Goal: Information Seeking & Learning: Understand process/instructions

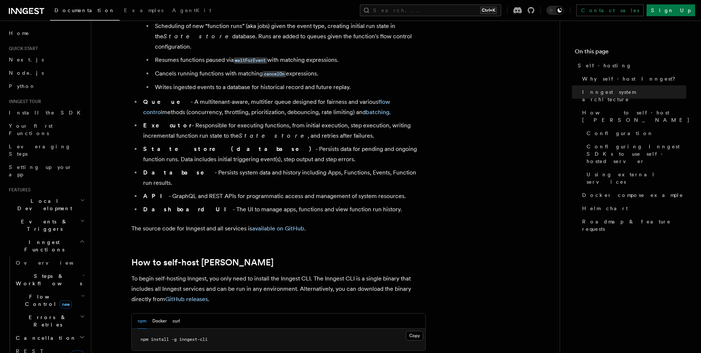
scroll to position [707, 0]
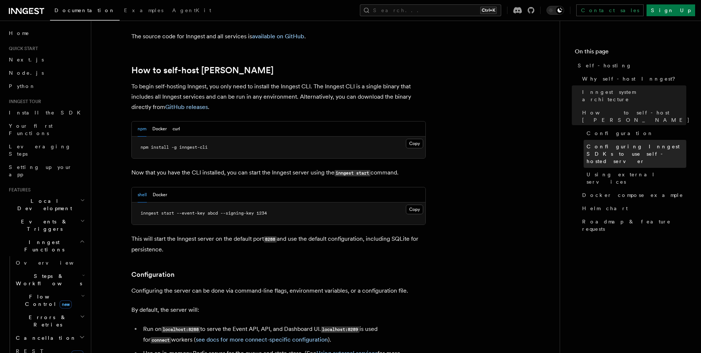
click at [664, 143] on span "Configuring Inngest SDKs to use self-hosted server" at bounding box center [637, 154] width 100 height 22
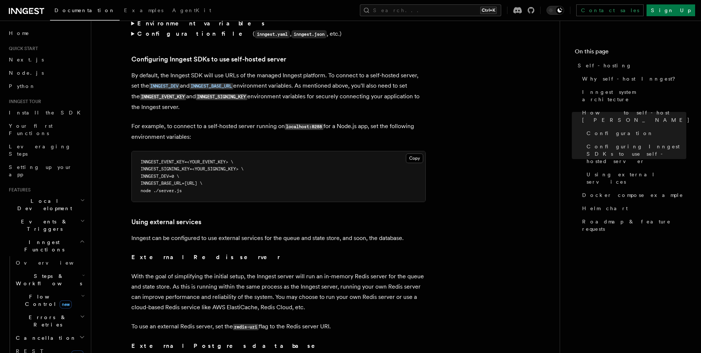
scroll to position [1581, 0]
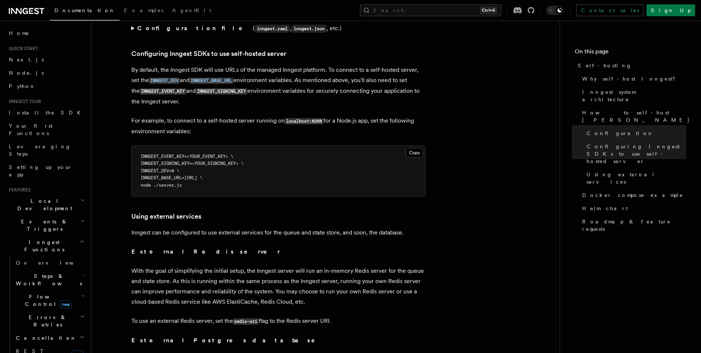
click at [175, 161] on span "INNGEST_SIGNING_KEY=<YOUR_SIGNING_KEY> \" at bounding box center [192, 163] width 103 height 5
copy span "INNGEST_SIGNING_KEY"
click at [168, 175] on span "INNGEST_BASE_URL=[URL] \" at bounding box center [172, 177] width 62 height 5
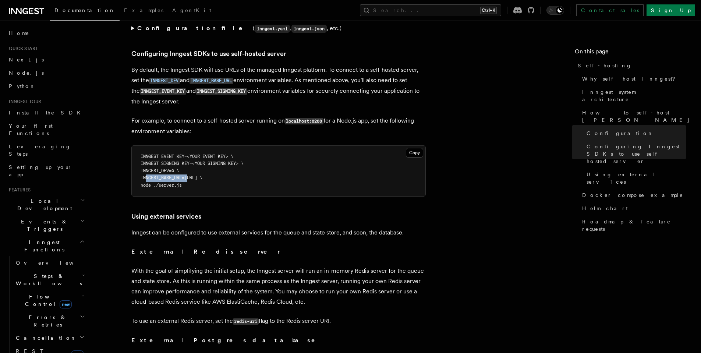
copy span "INNGEST_BASE_URL"
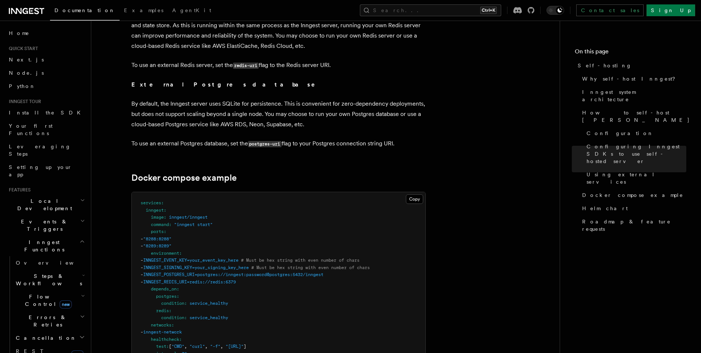
scroll to position [1890, 0]
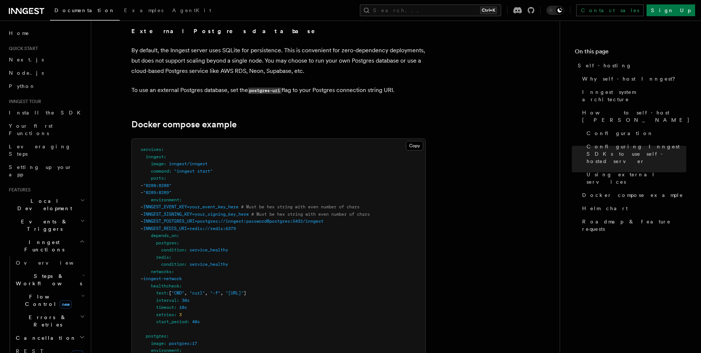
click at [172, 190] on span ""8289:8289"" at bounding box center [157, 192] width 28 height 5
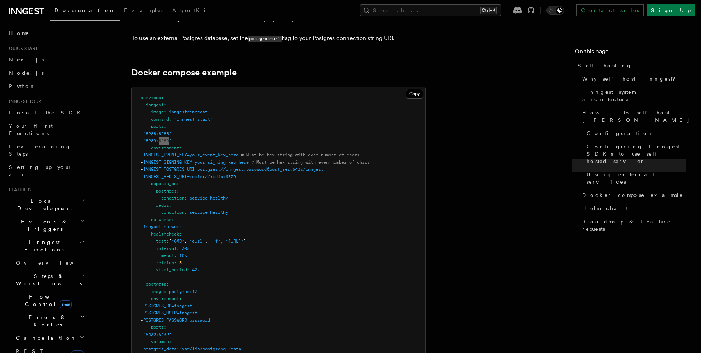
scroll to position [1934, 0]
